Goal: Navigation & Orientation: Go to known website

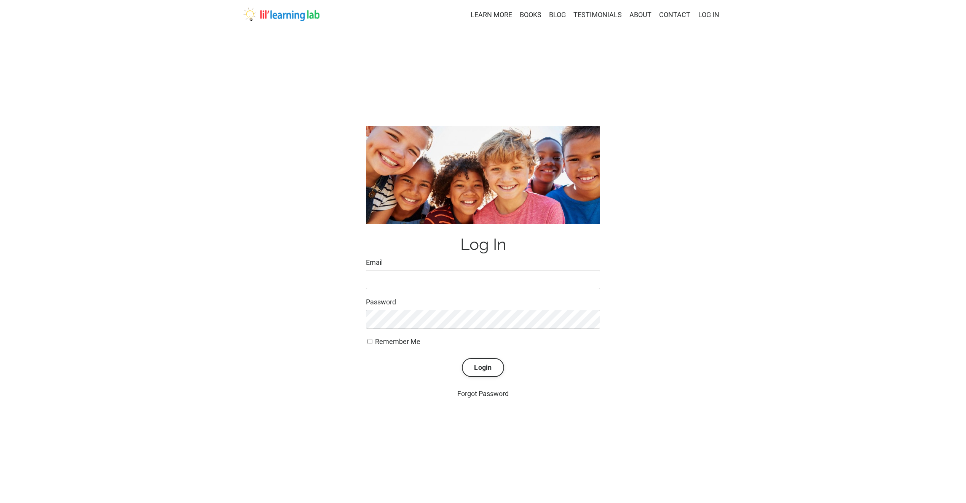
type input "lindseyras16@gmail.com"
click at [286, 18] on img at bounding box center [281, 15] width 76 height 14
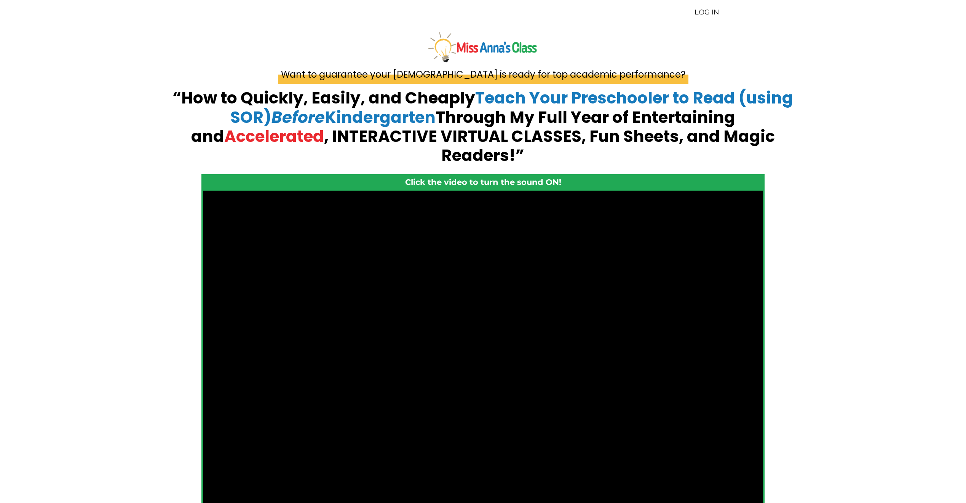
click at [464, 50] on img at bounding box center [483, 46] width 112 height 33
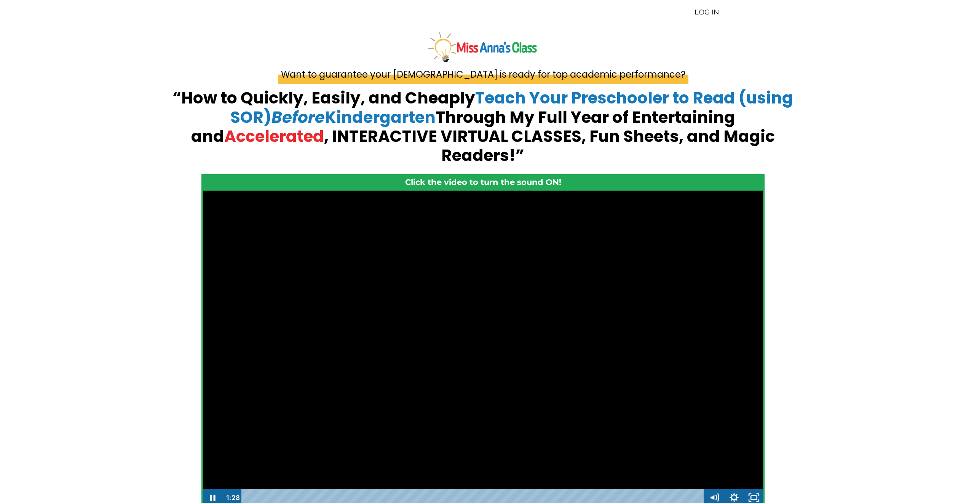
click at [435, 378] on div at bounding box center [483, 348] width 561 height 316
